Goal: Information Seeking & Learning: Check status

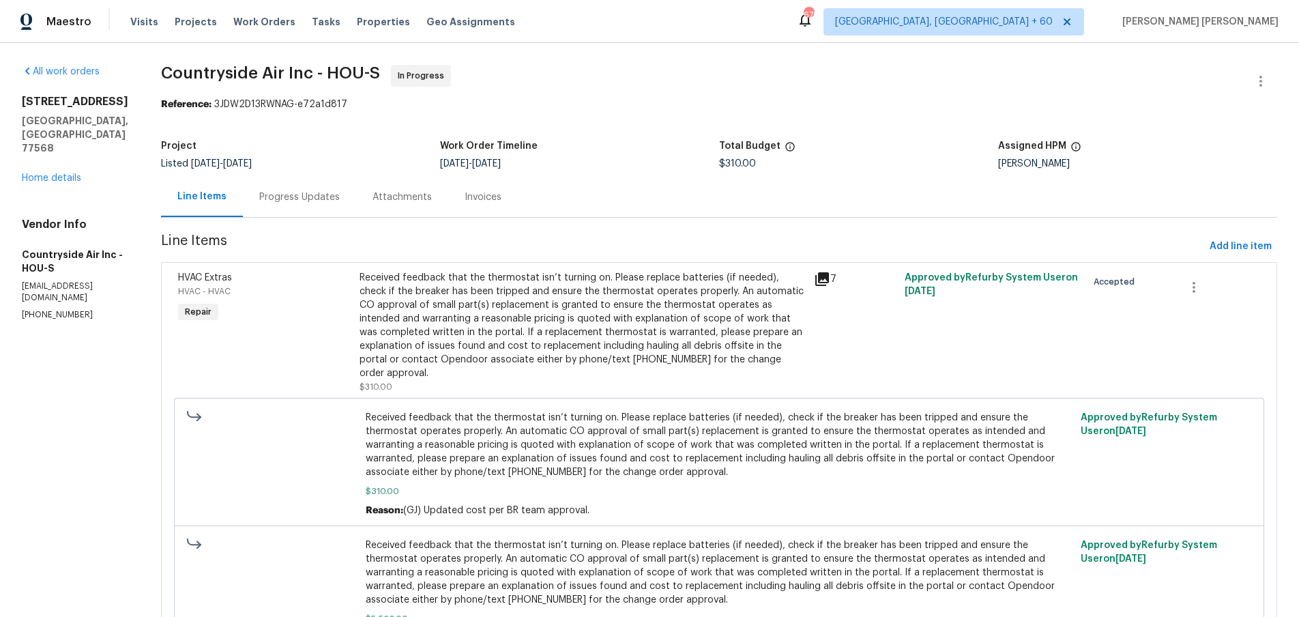
drag, startPoint x: 685, startPoint y: 120, endPoint x: 676, endPoint y: 114, distance: 11.4
click at [676, 114] on section "Countryside Air Inc - HOU-S In Progress Reference: 3JDW2D13RWNAG-e72a1d817 Proj…" at bounding box center [719, 440] width 1117 height 750
click at [676, 113] on section "Countryside Air Inc - HOU-S In Progress Reference: 3JDW2D13RWNAG-e72a1d817 Proj…" at bounding box center [719, 440] width 1117 height 750
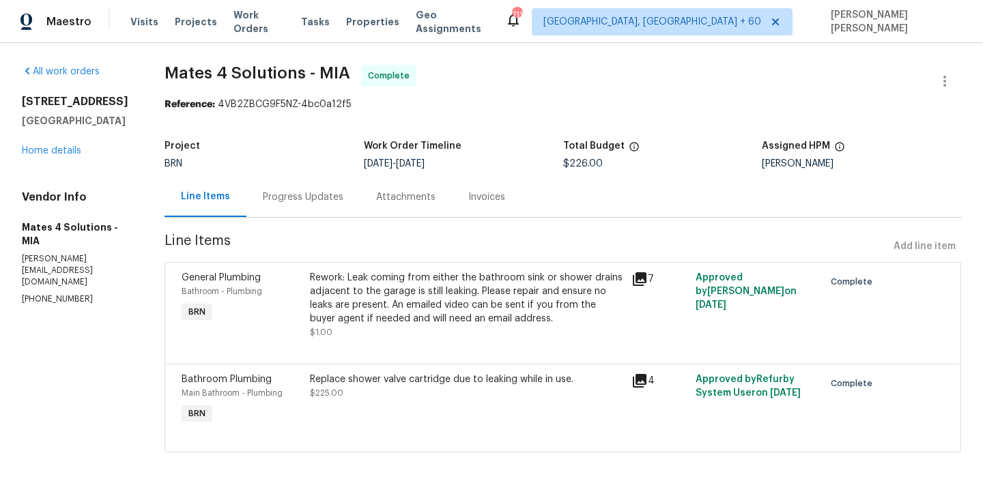
click at [644, 384] on icon at bounding box center [640, 381] width 14 height 14
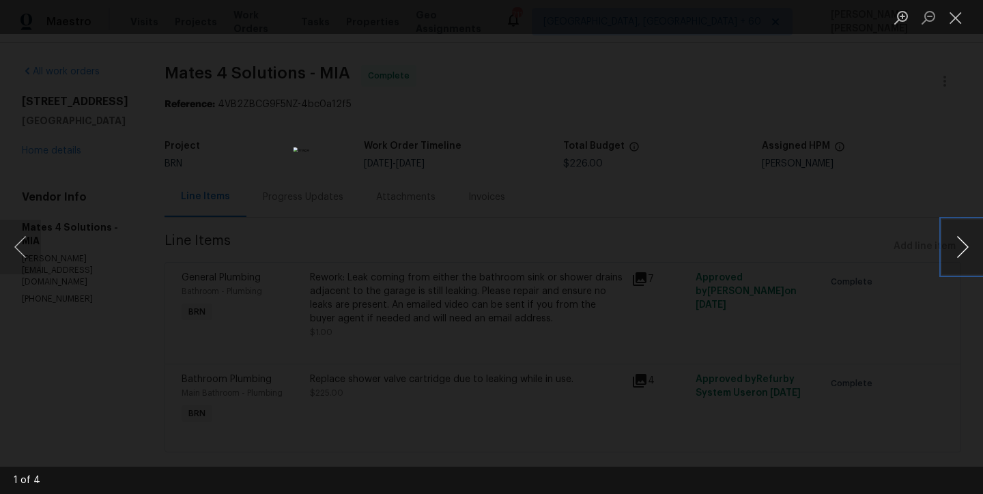
click at [953, 259] on button "Next image" at bounding box center [962, 247] width 41 height 55
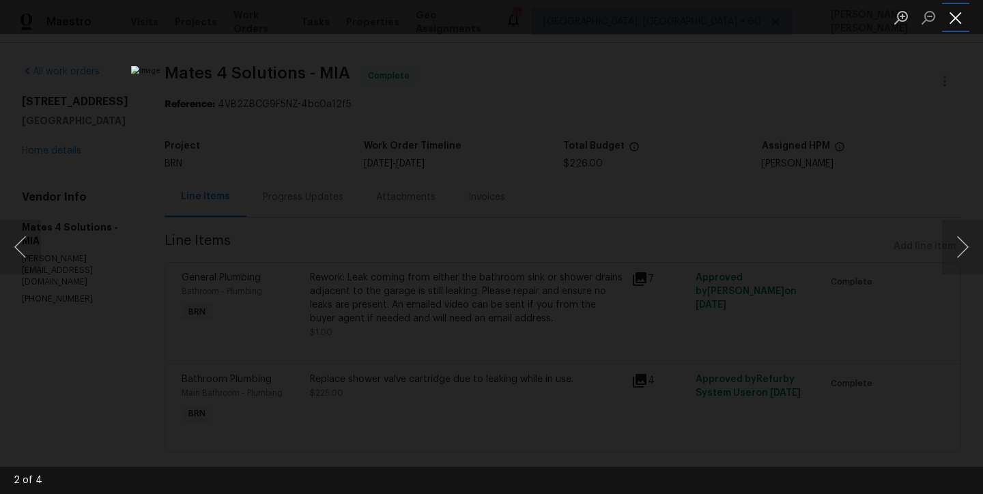
click at [952, 15] on button "Close lightbox" at bounding box center [955, 17] width 27 height 24
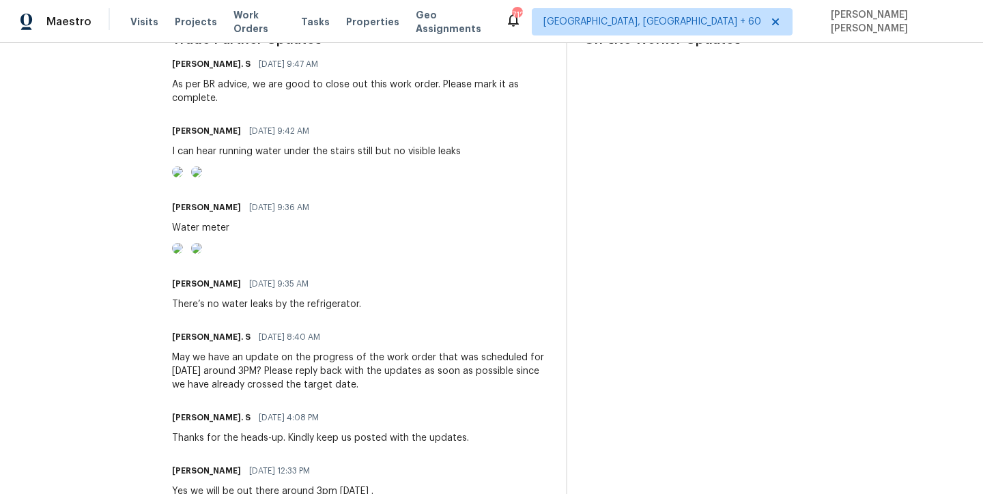
scroll to position [439, 0]
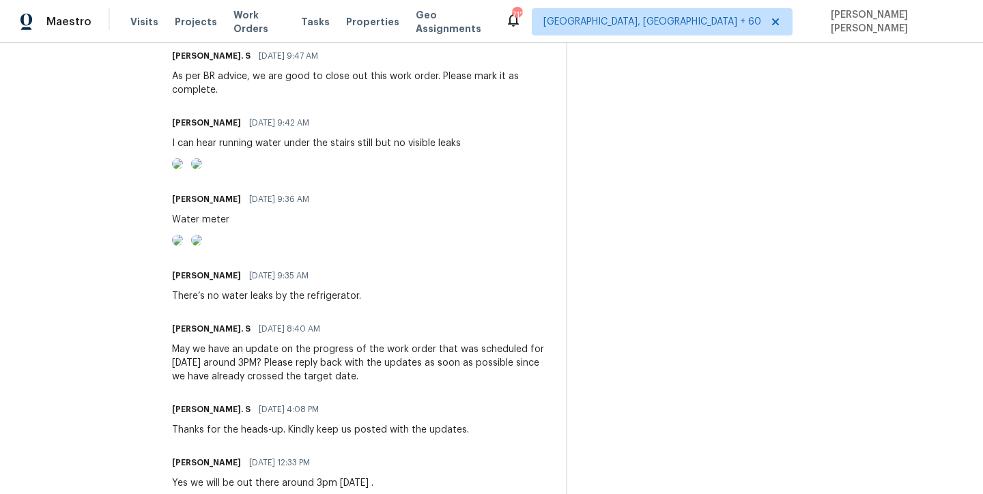
click at [183, 246] on img at bounding box center [177, 240] width 11 height 11
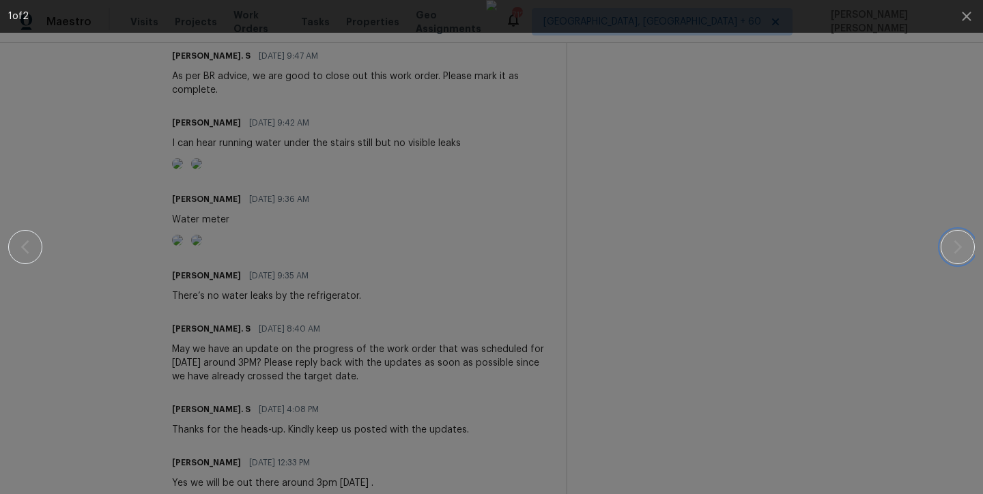
click at [960, 248] on icon "button" at bounding box center [957, 247] width 16 height 16
click at [36, 245] on button "button" at bounding box center [25, 247] width 34 height 34
click at [953, 246] on icon "button" at bounding box center [957, 247] width 16 height 16
click at [27, 245] on icon "button" at bounding box center [25, 247] width 16 height 16
click at [953, 247] on icon "button" at bounding box center [957, 247] width 16 height 16
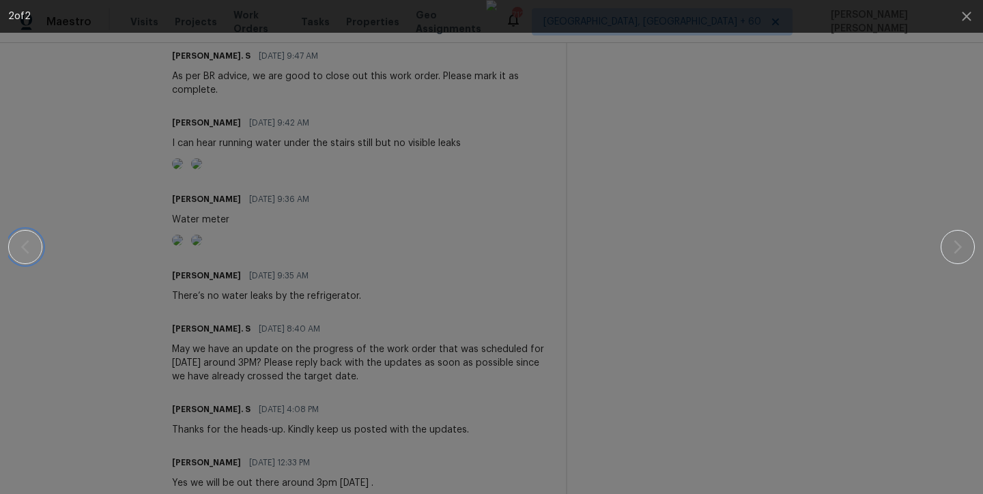
click at [20, 246] on icon "button" at bounding box center [25, 247] width 16 height 16
click at [965, 16] on icon "button" at bounding box center [966, 16] width 9 height 9
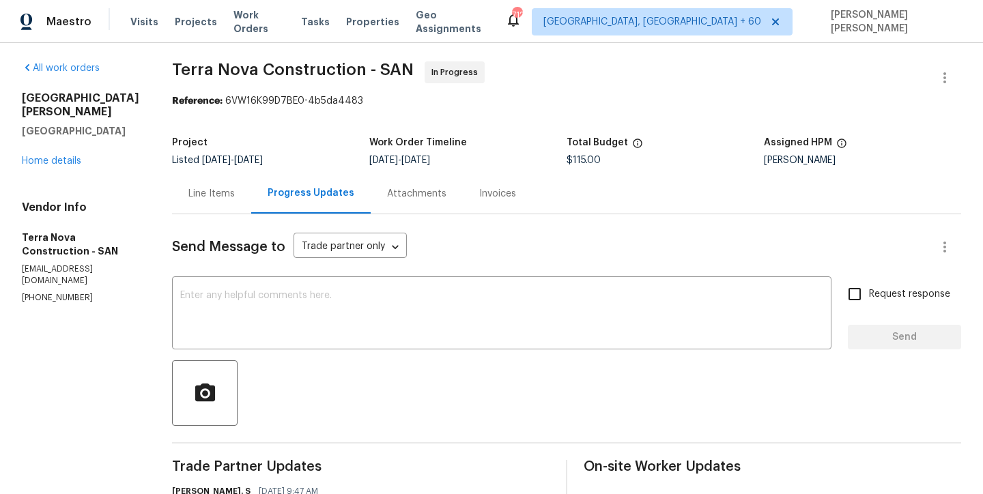
scroll to position [0, 0]
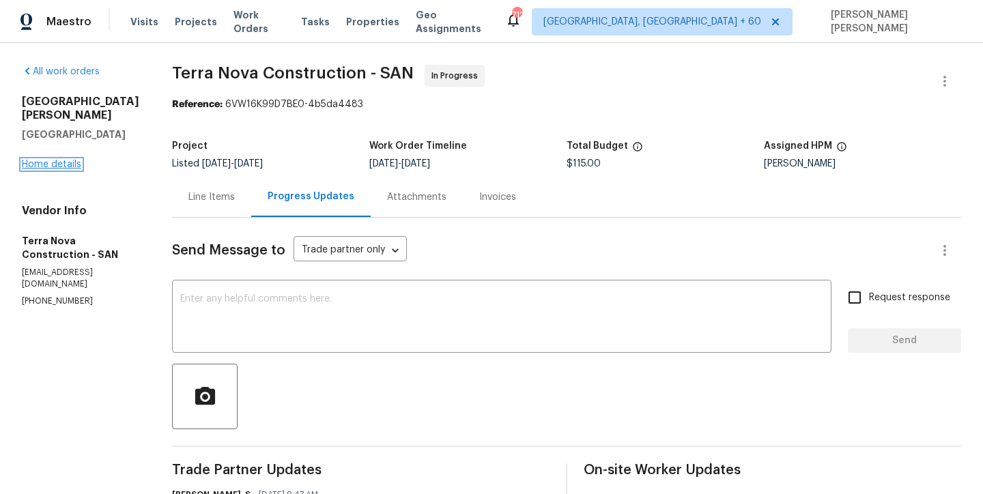
click at [70, 160] on link "Home details" at bounding box center [51, 165] width 59 height 10
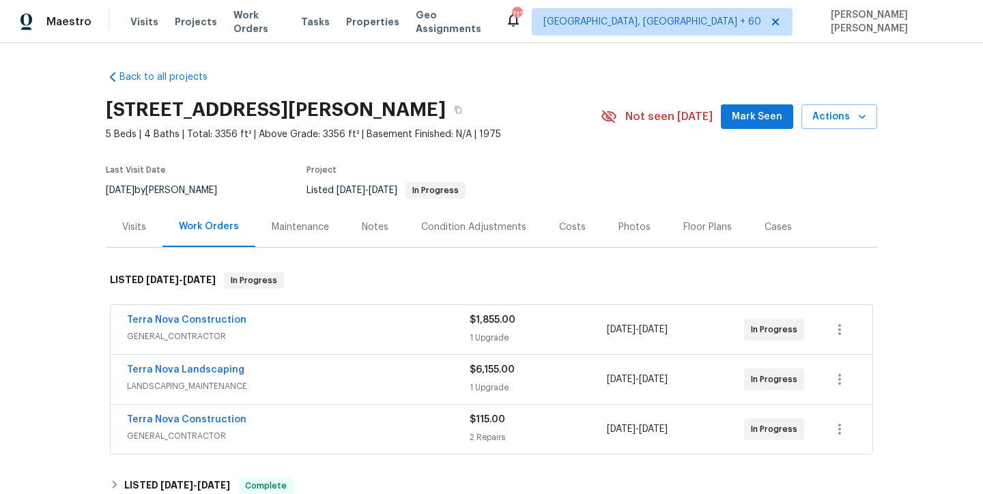
click at [697, 227] on div "Floor Plans" at bounding box center [707, 227] width 48 height 14
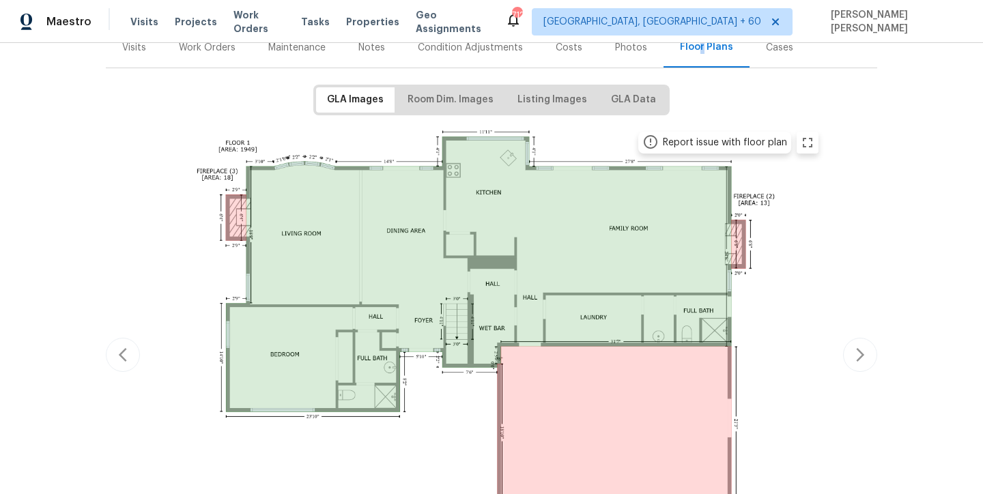
scroll to position [164, 0]
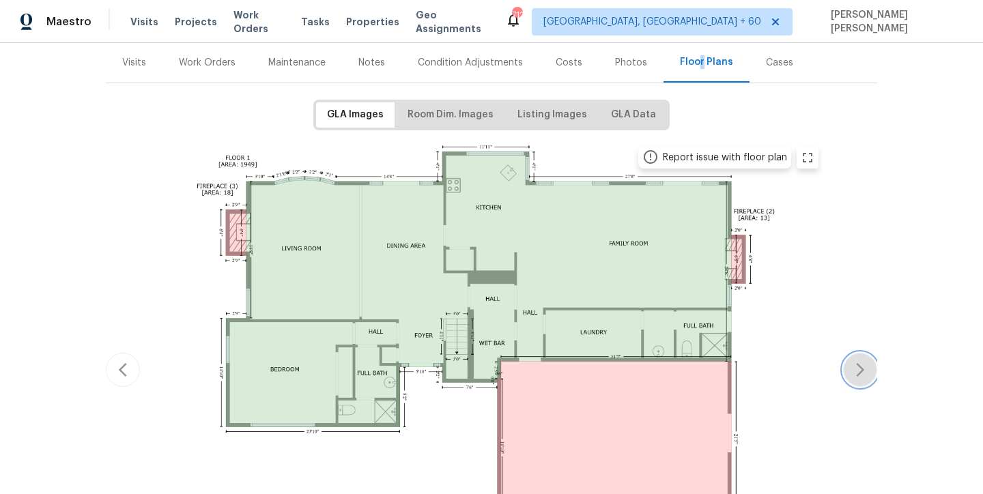
click at [864, 366] on icon "button" at bounding box center [860, 370] width 16 height 16
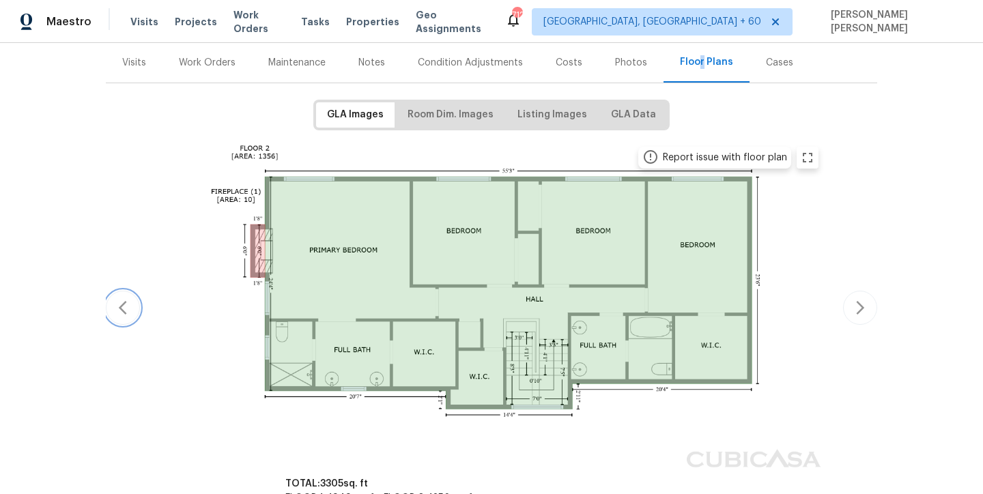
click at [132, 306] on button "button" at bounding box center [123, 308] width 34 height 34
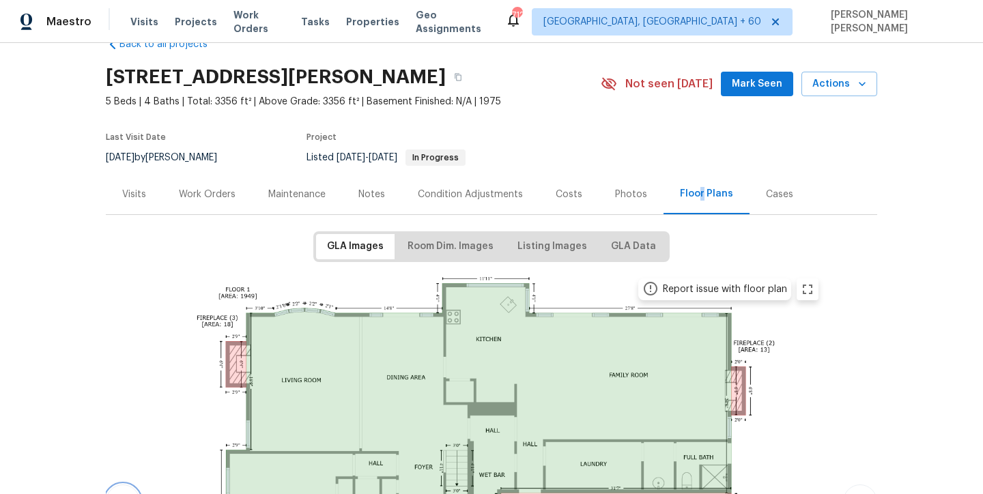
scroll to position [0, 0]
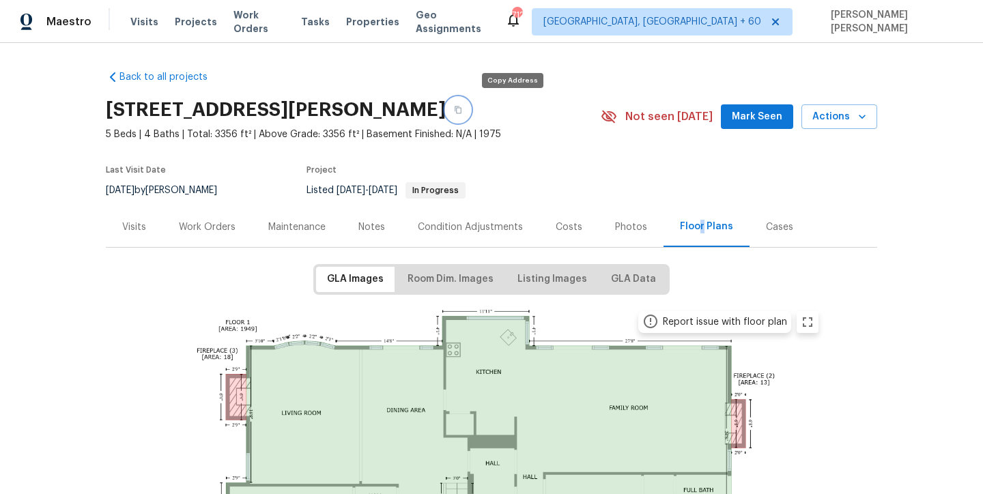
click at [470, 108] on button "button" at bounding box center [458, 110] width 25 height 25
click at [137, 231] on div "Visits" at bounding box center [134, 227] width 24 height 14
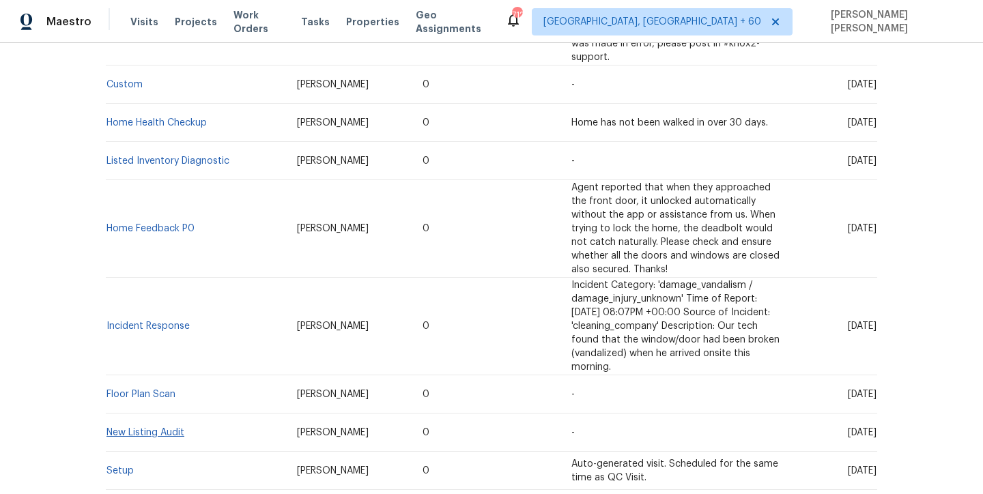
scroll to position [739, 0]
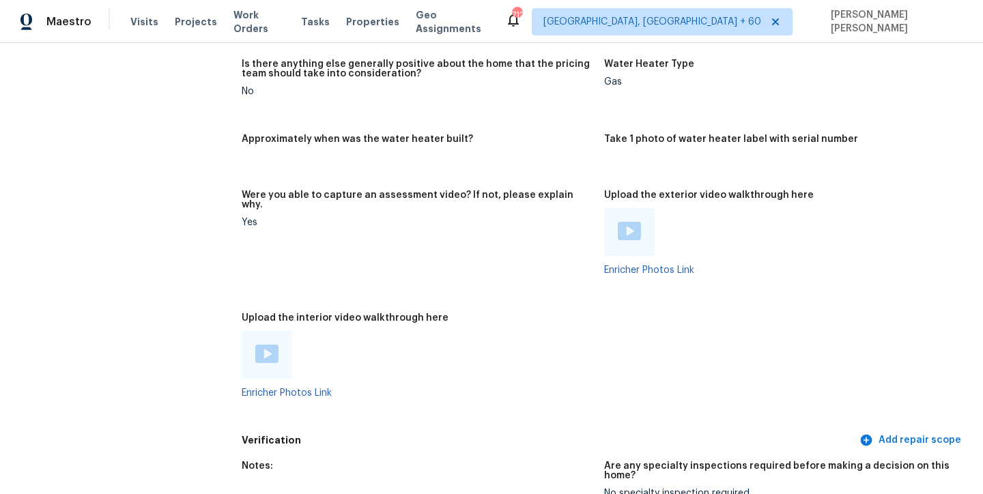
scroll to position [2793, 0]
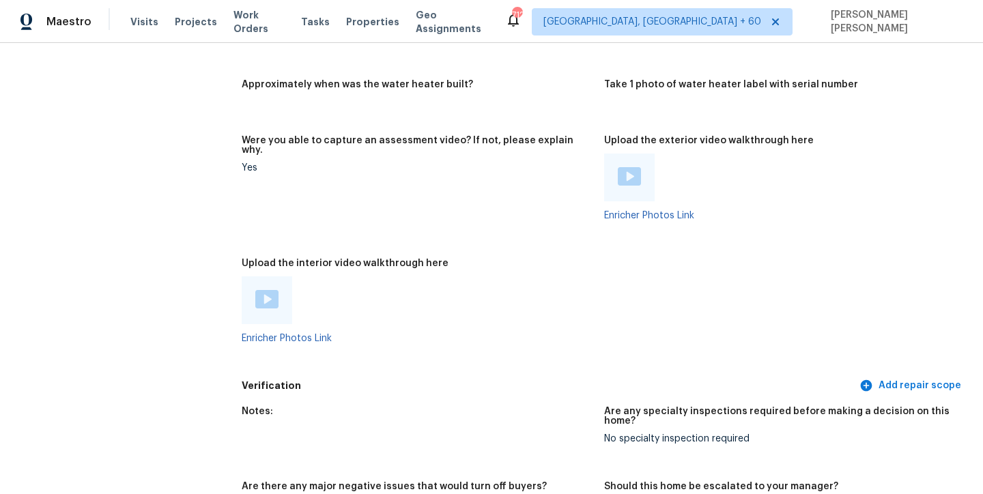
click at [630, 167] on img at bounding box center [629, 176] width 23 height 18
click at [272, 290] on div at bounding box center [266, 300] width 23 height 20
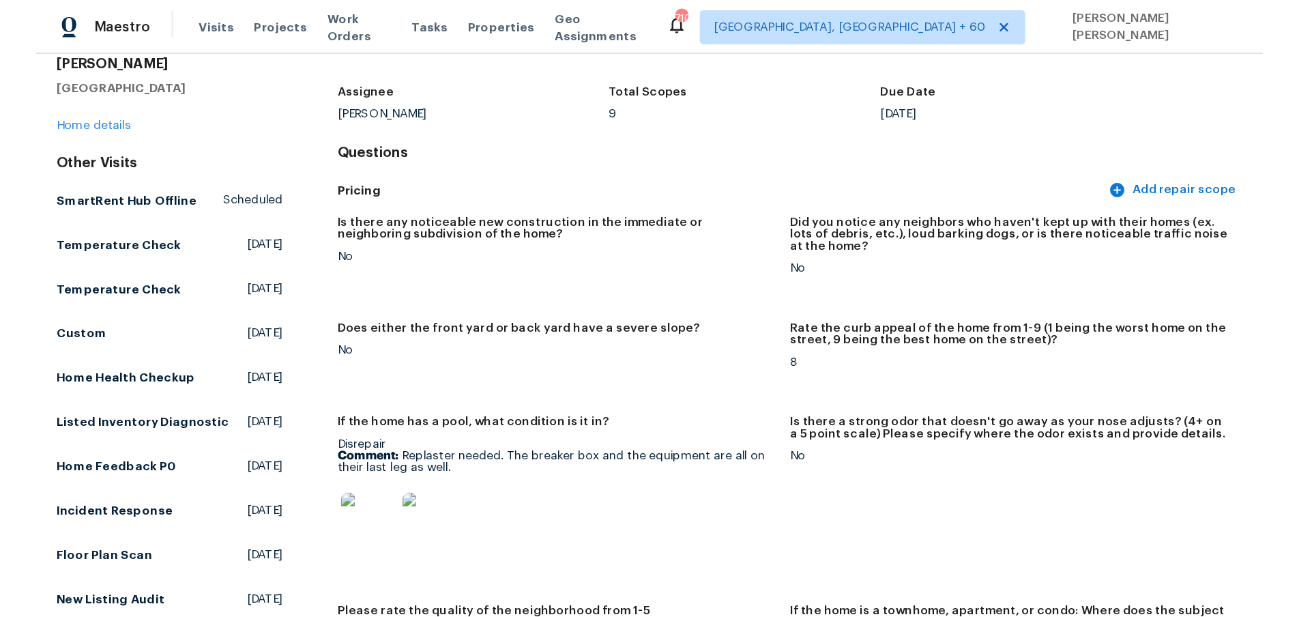
scroll to position [0, 0]
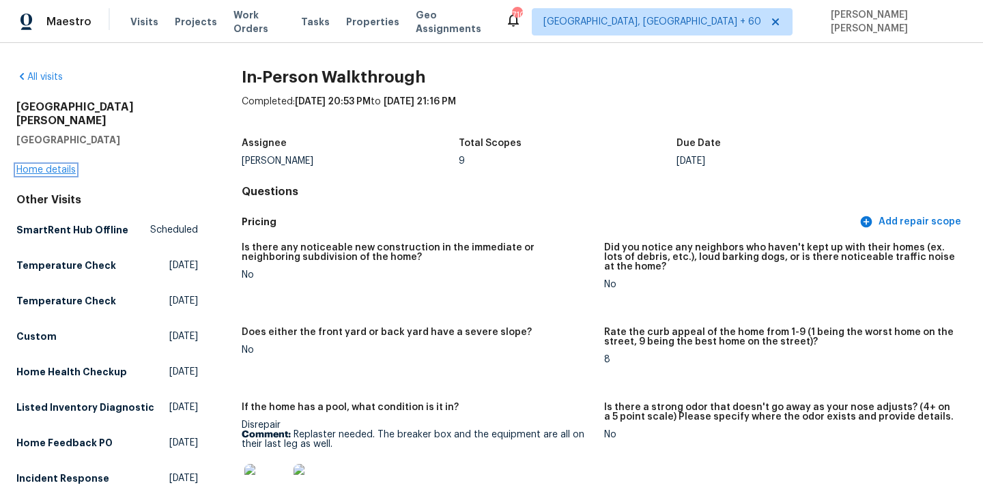
click at [62, 165] on link "Home details" at bounding box center [45, 170] width 59 height 10
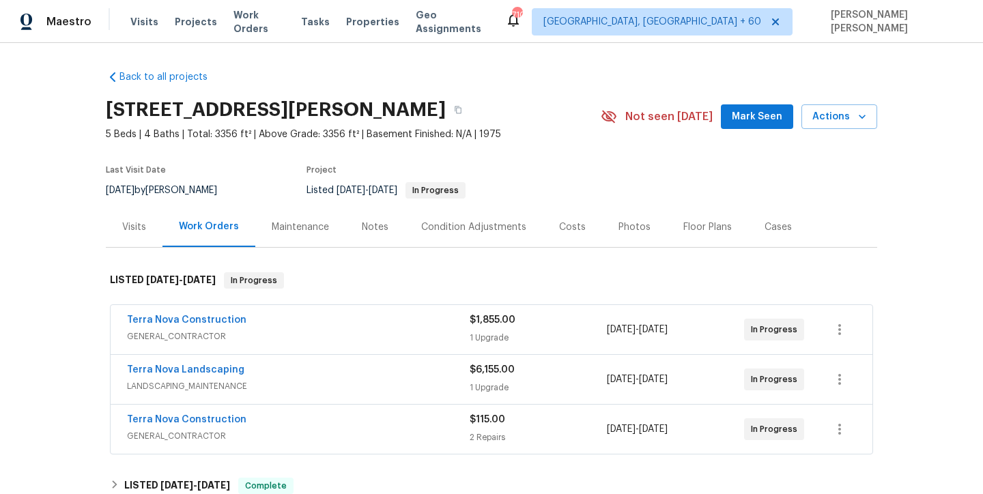
click at [334, 350] on div "Terra Nova Construction GENERAL_CONTRACTOR $1,855.00 1 Upgrade 9/22/2025 - 9/26…" at bounding box center [492, 329] width 762 height 49
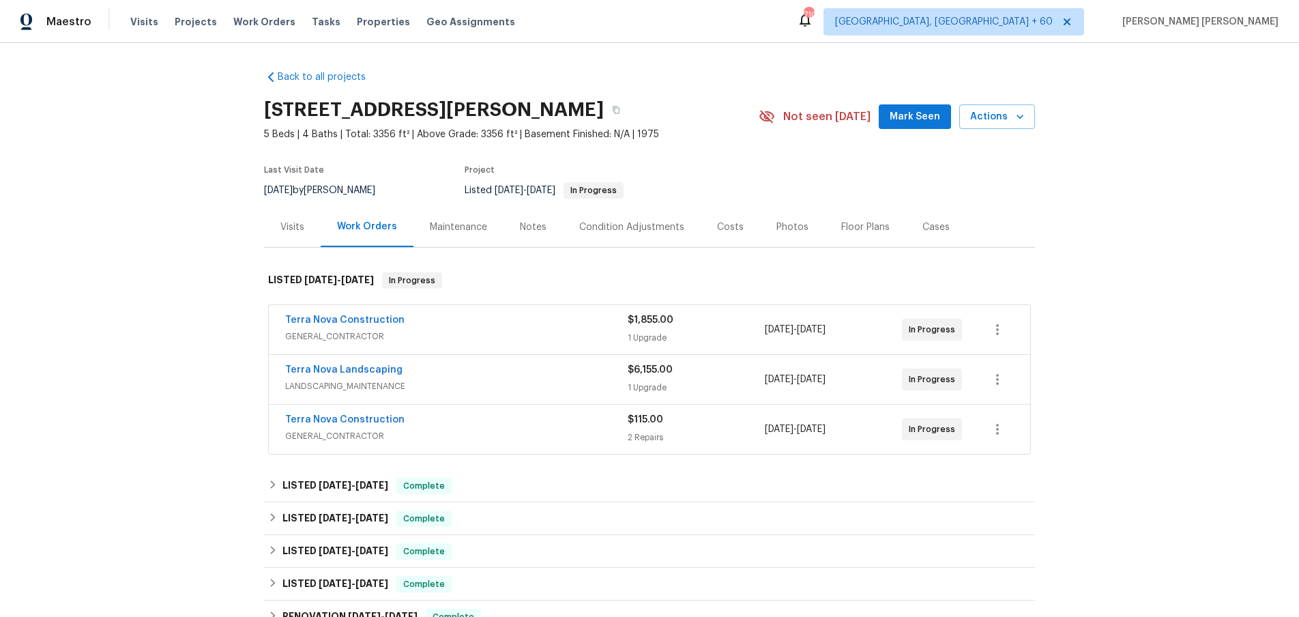
click at [534, 325] on div "Terra Nova Construction" at bounding box center [456, 321] width 343 height 16
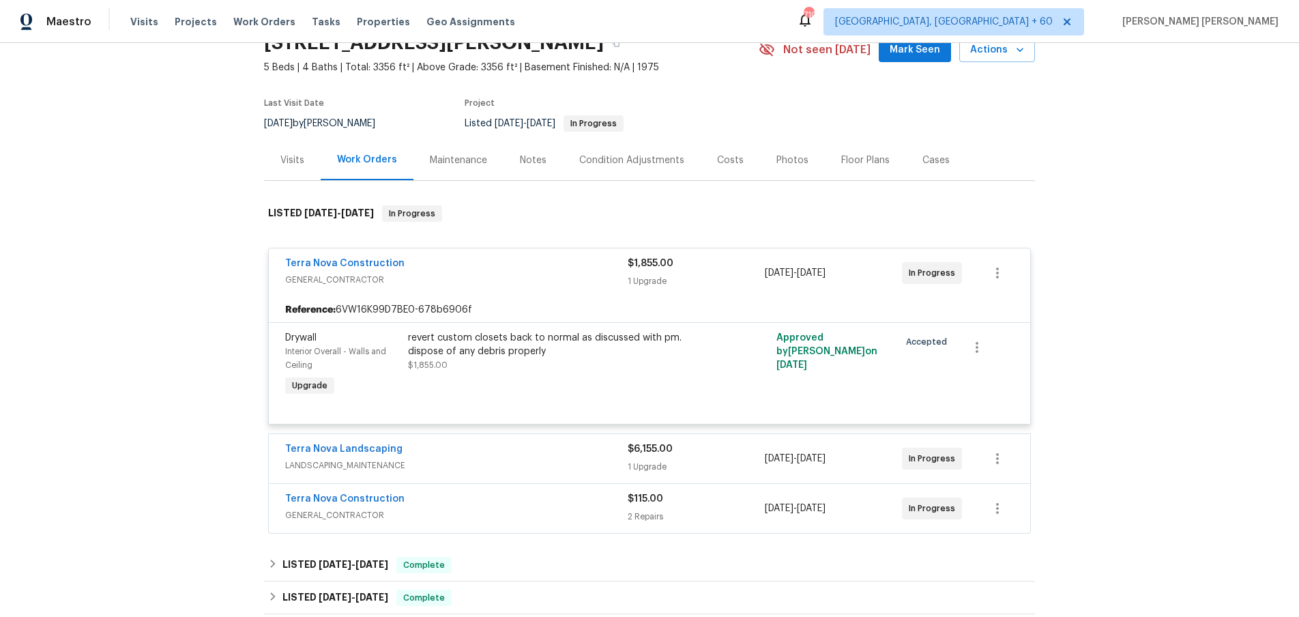
scroll to position [78, 0]
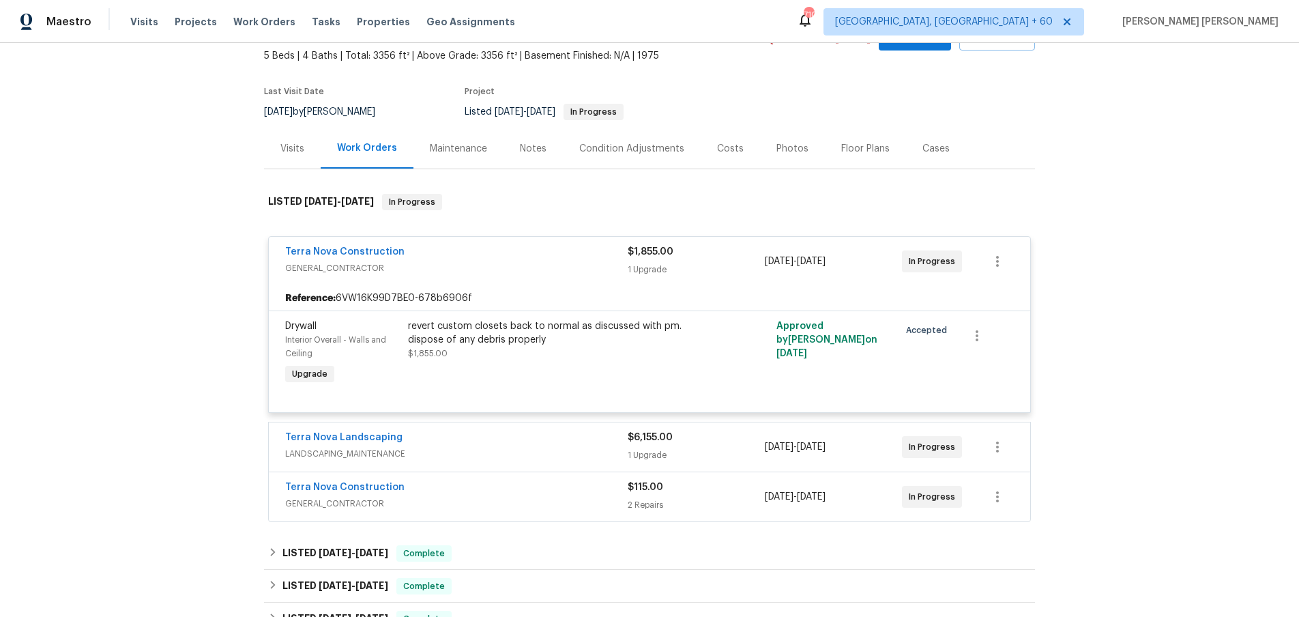
click at [522, 450] on span "LANDSCAPING_MAINTENANCE" at bounding box center [456, 454] width 343 height 14
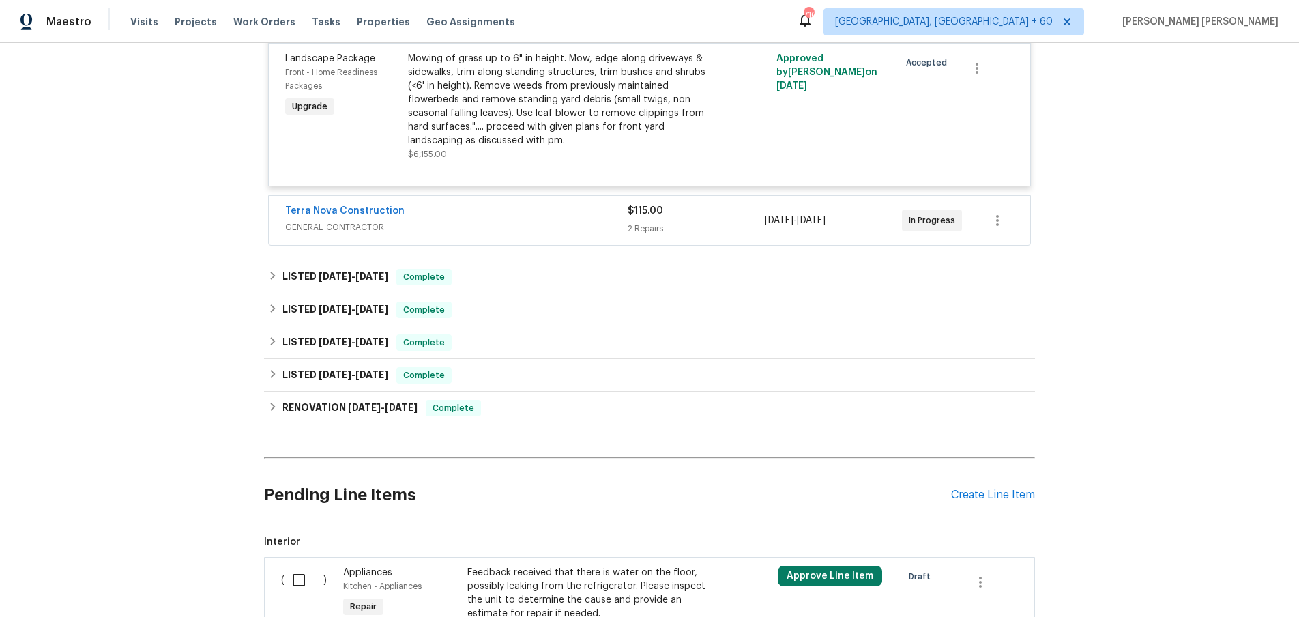
scroll to position [591, 0]
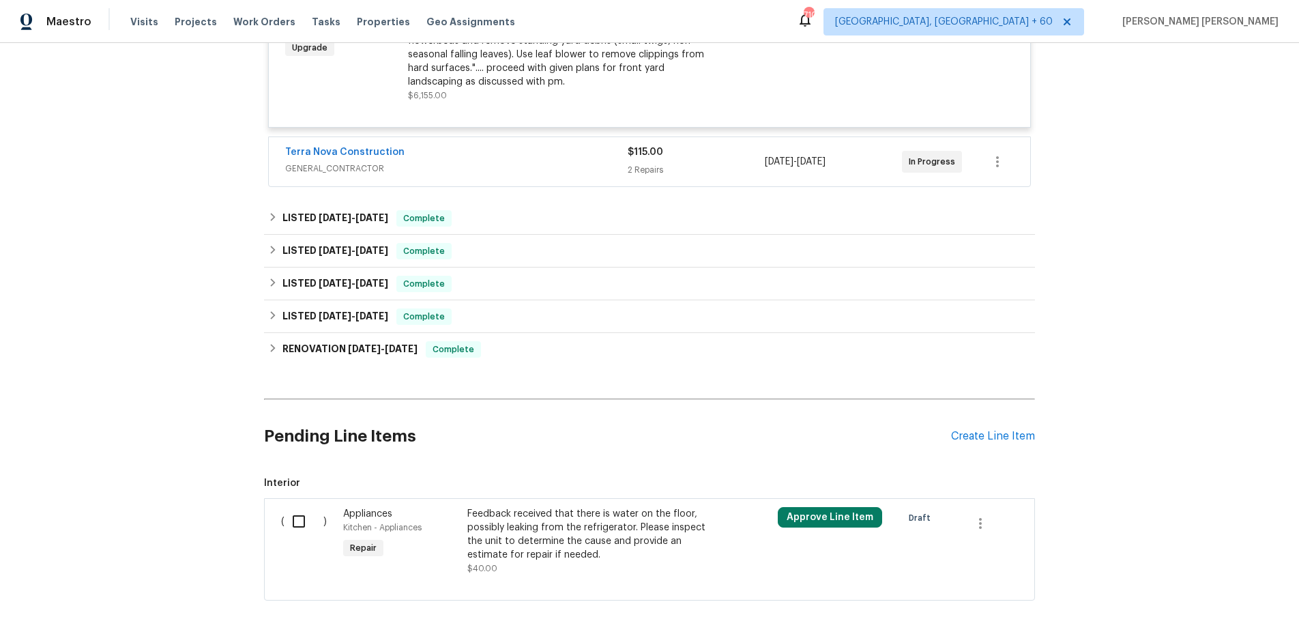
click at [491, 168] on span "GENERAL_CONTRACTOR" at bounding box center [456, 169] width 343 height 14
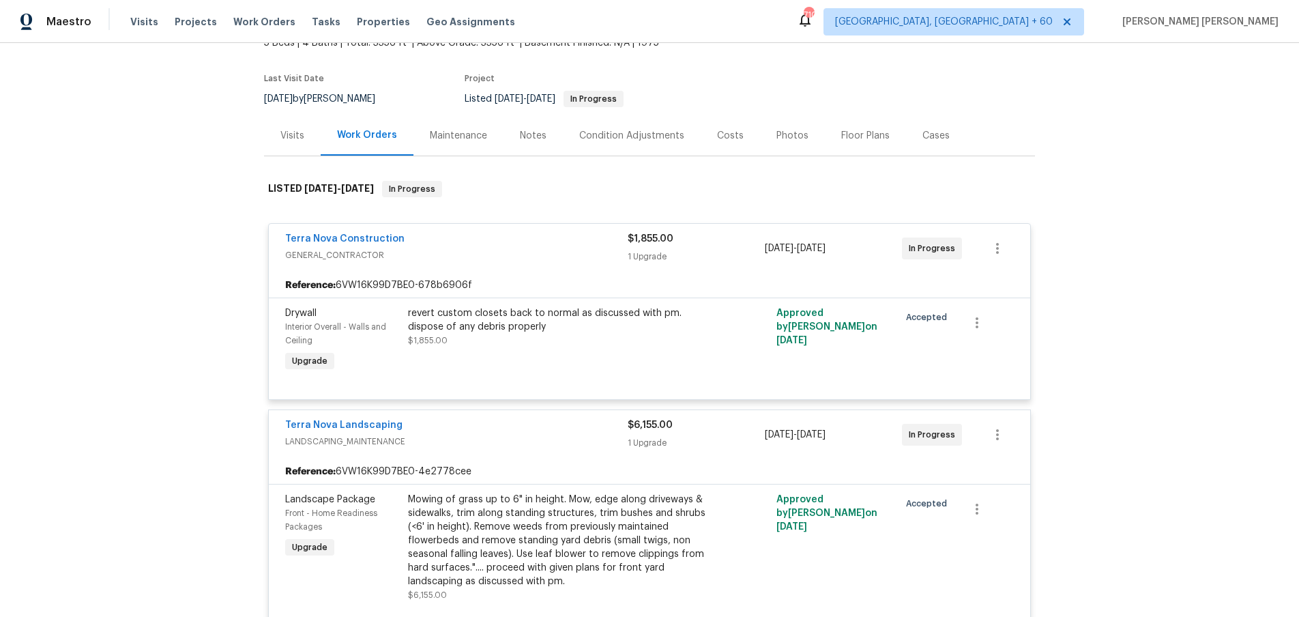
scroll to position [87, 0]
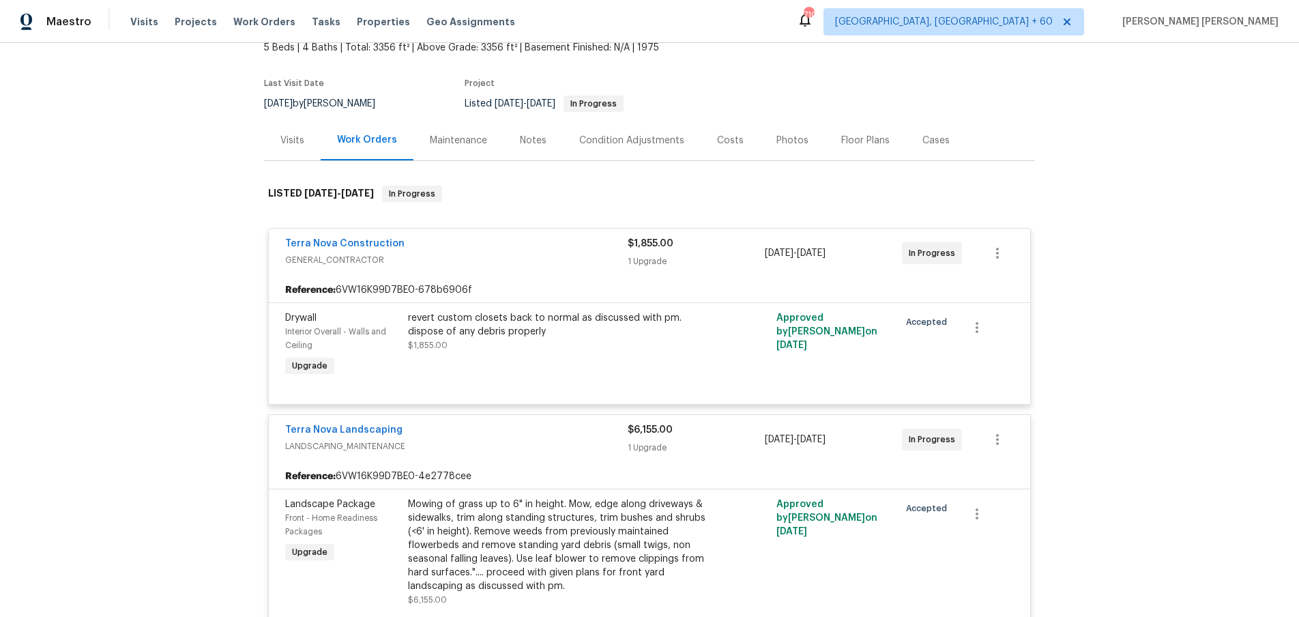
click at [289, 143] on div "Visits" at bounding box center [293, 141] width 24 height 14
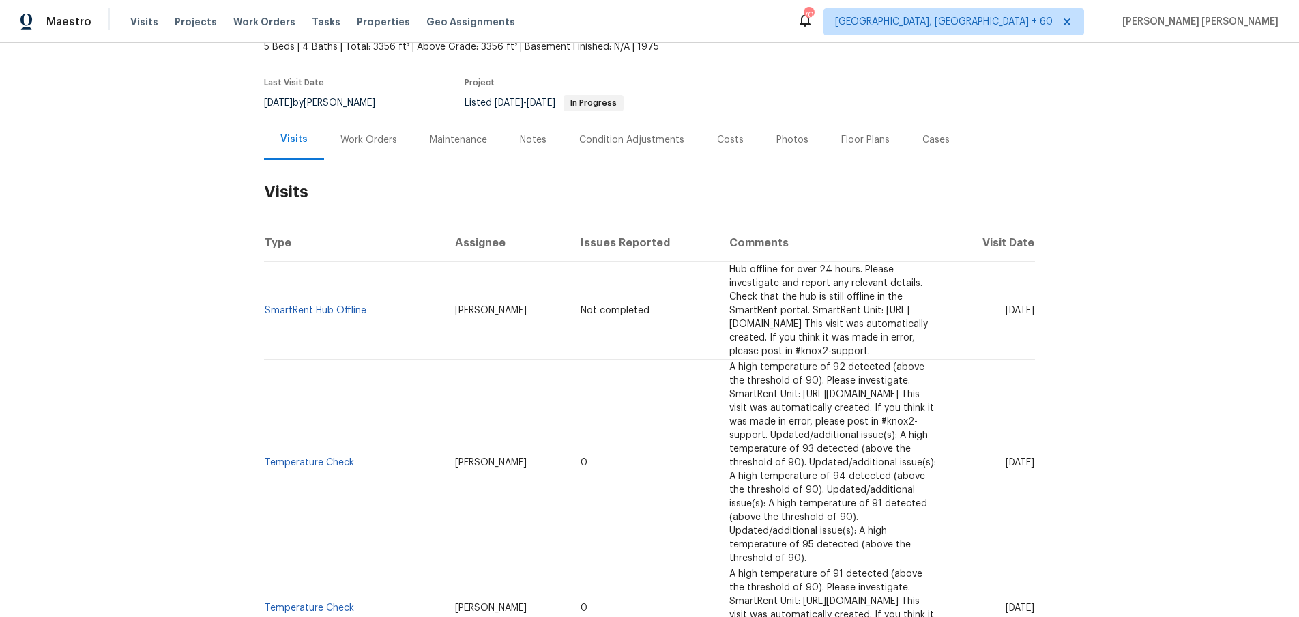
scroll to position [76, 0]
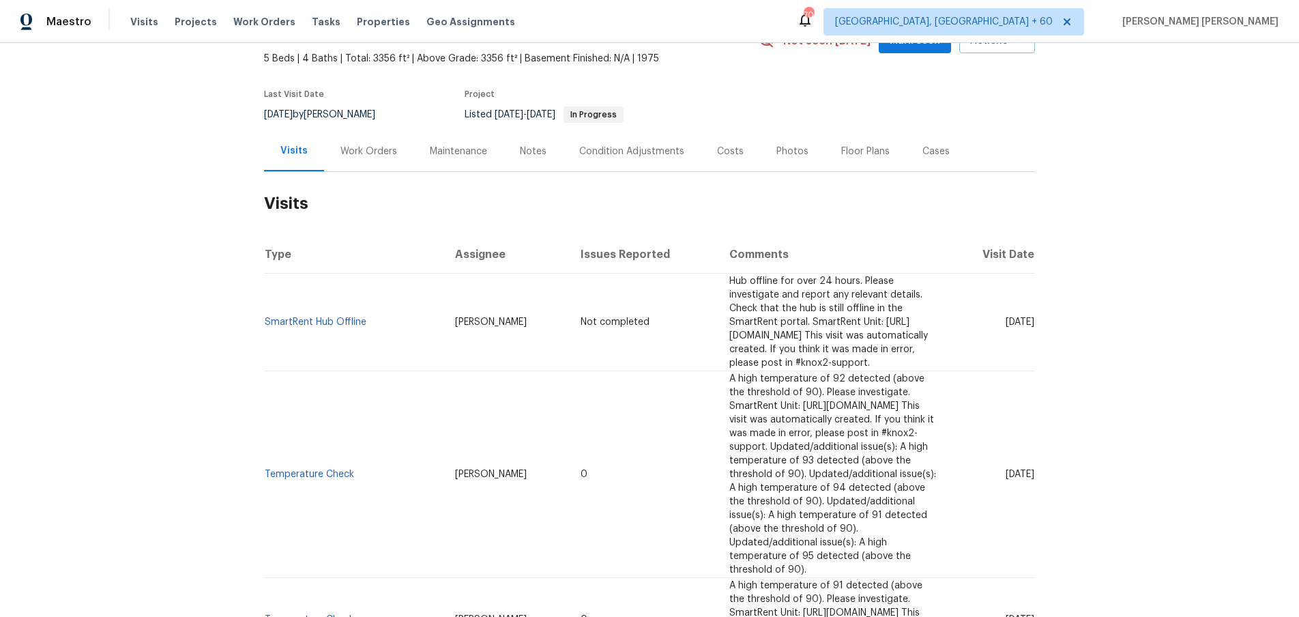
click at [358, 146] on div "Work Orders" at bounding box center [369, 152] width 57 height 14
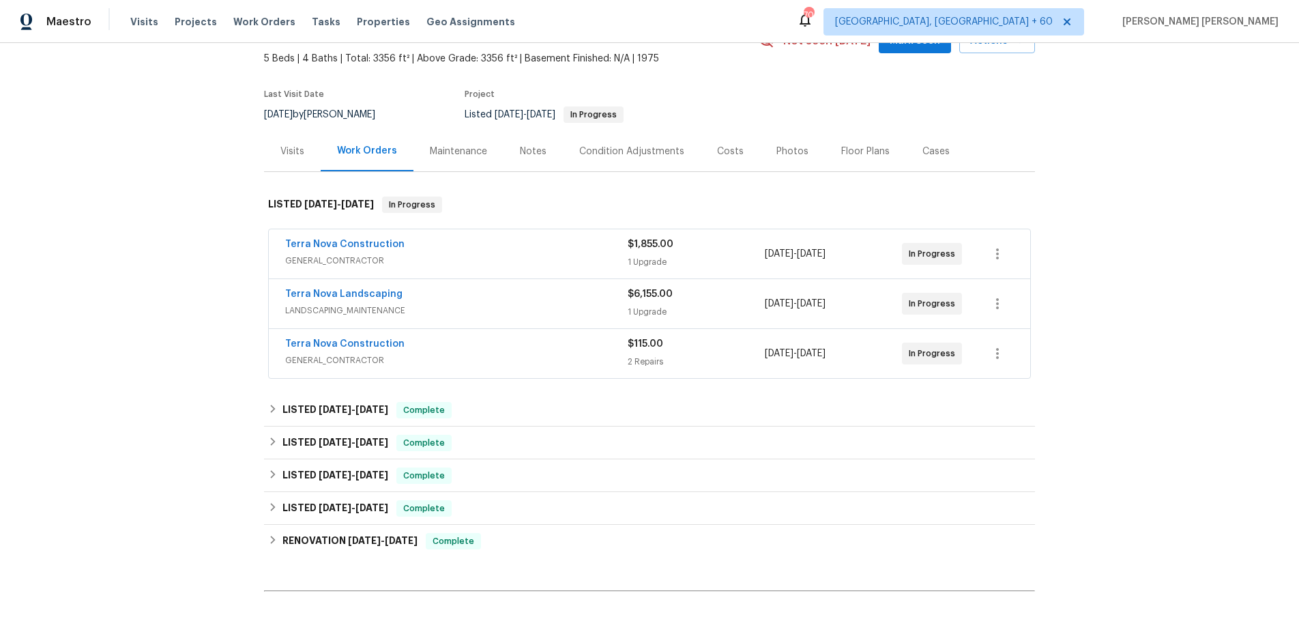
click at [569, 257] on span "GENERAL_CONTRACTOR" at bounding box center [456, 261] width 343 height 14
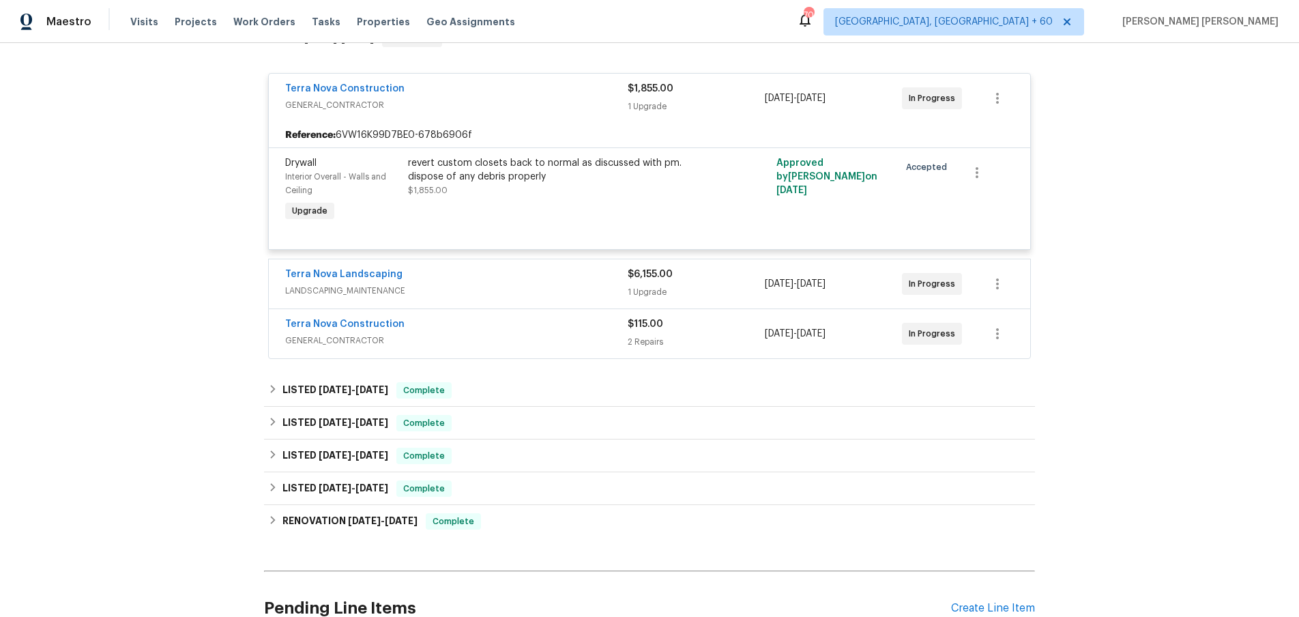
click at [559, 287] on span "LANDSCAPING_MAINTENANCE" at bounding box center [456, 291] width 343 height 14
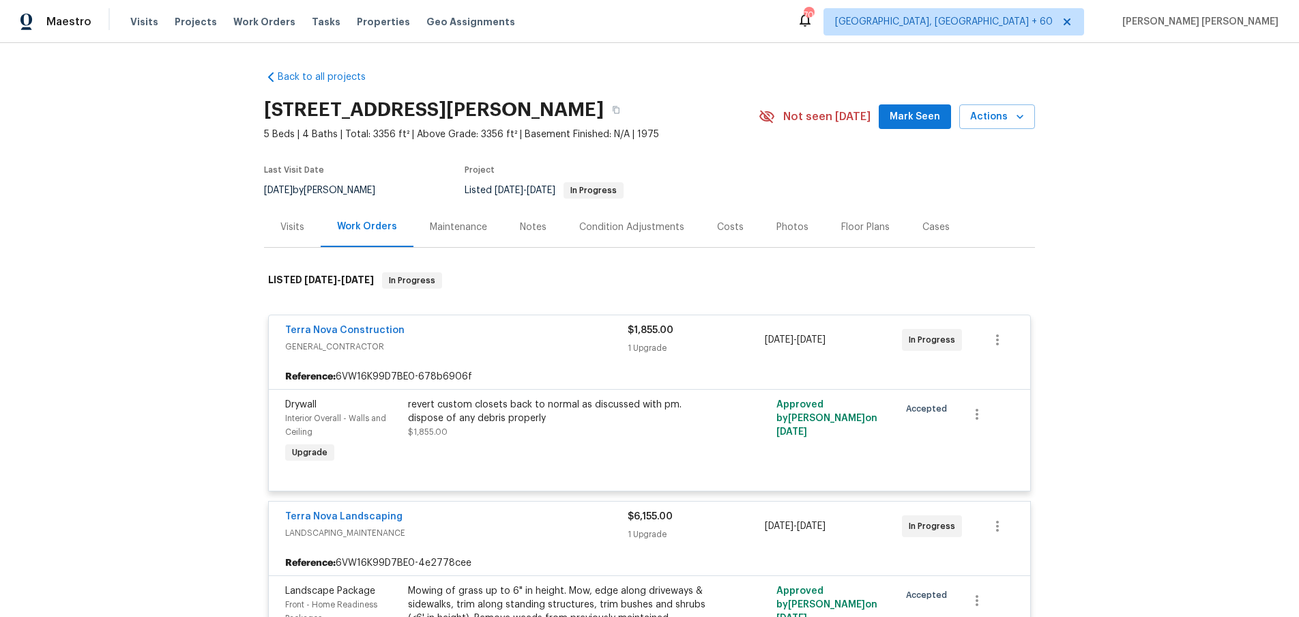
click at [291, 229] on div "Visits" at bounding box center [293, 227] width 24 height 14
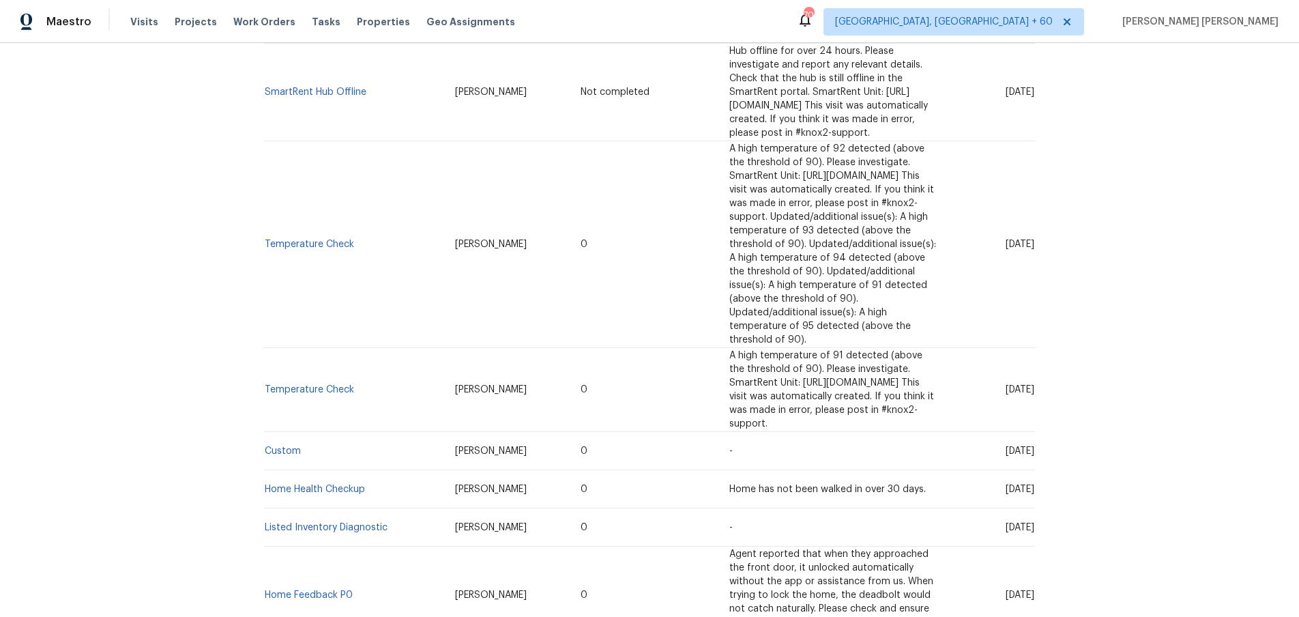
scroll to position [315, 0]
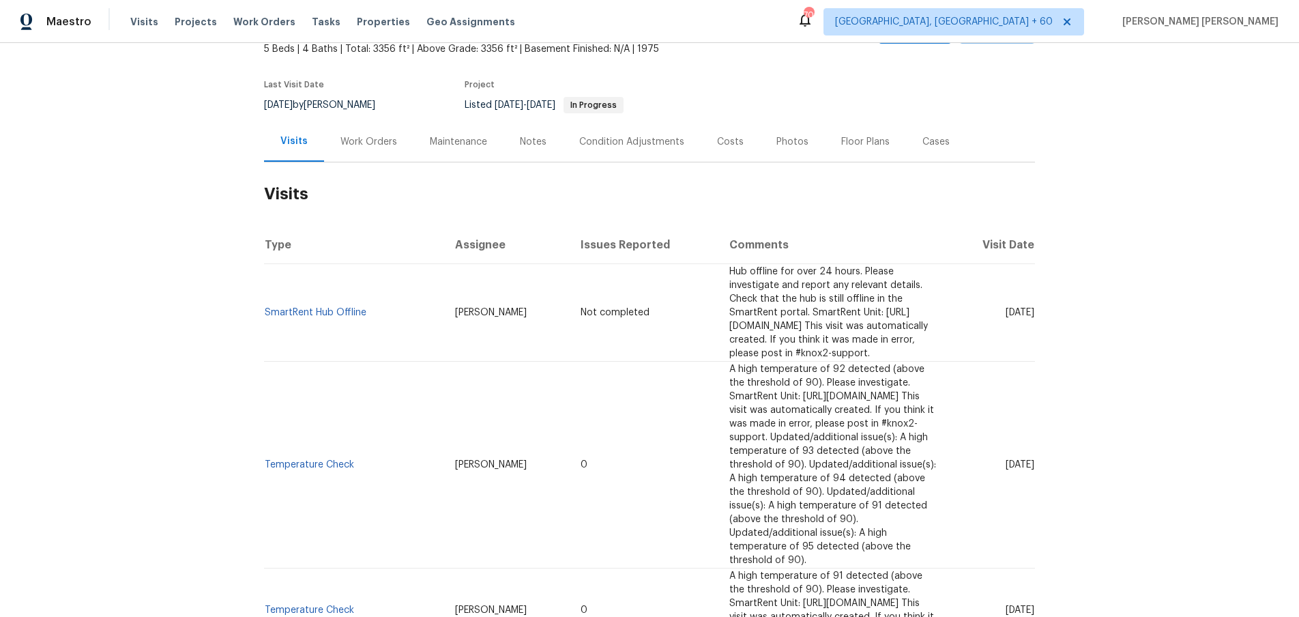
scroll to position [0, 0]
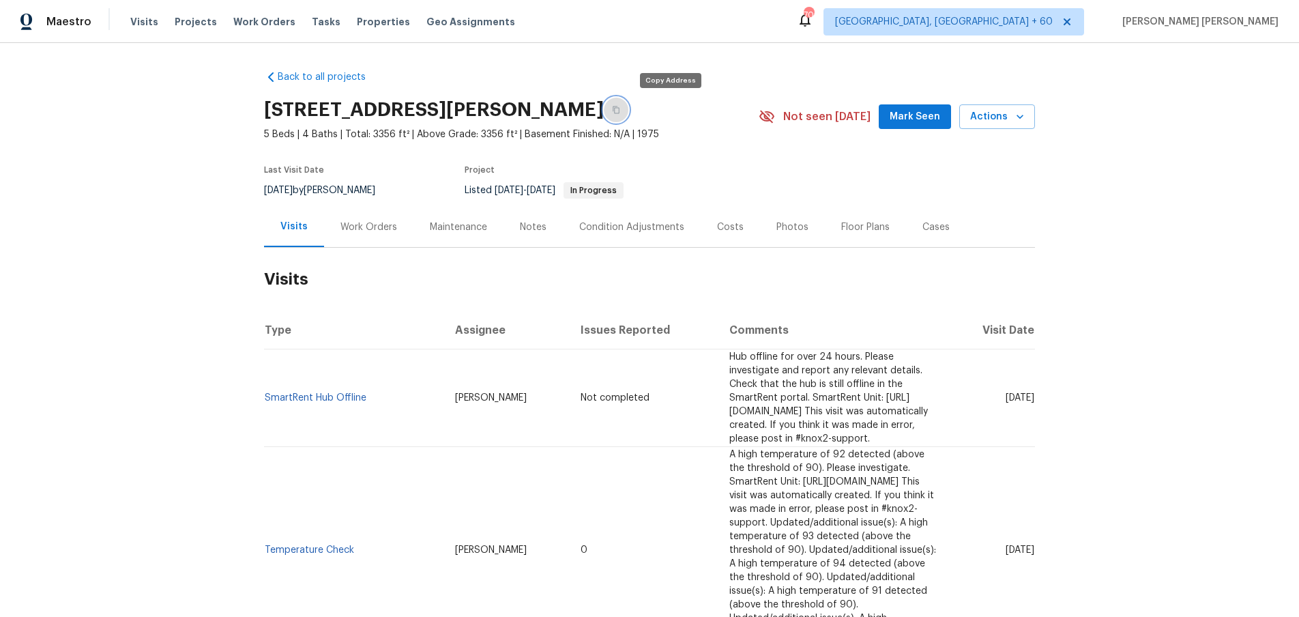
click at [620, 106] on icon "button" at bounding box center [616, 110] width 8 height 8
